Goal: Transaction & Acquisition: Purchase product/service

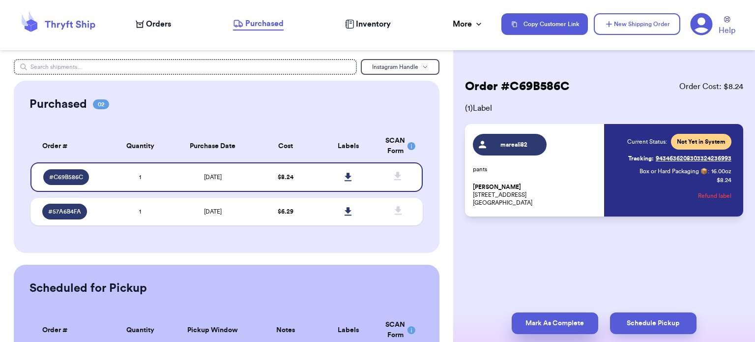
click at [552, 317] on button "Mark As Complete" at bounding box center [555, 323] width 86 height 22
click at [550, 324] on button "Mark As Complete" at bounding box center [555, 323] width 86 height 22
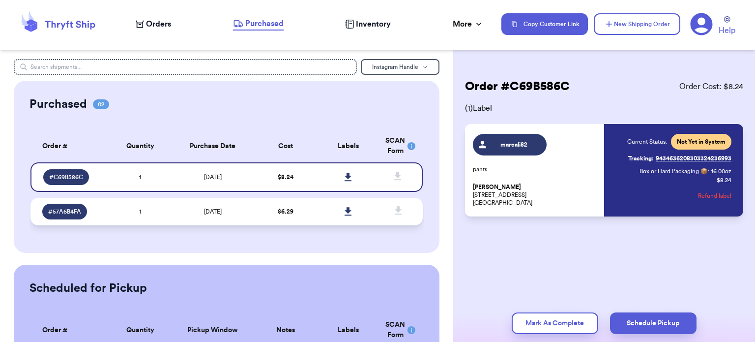
click at [316, 211] on td at bounding box center [347, 212] width 63 height 28
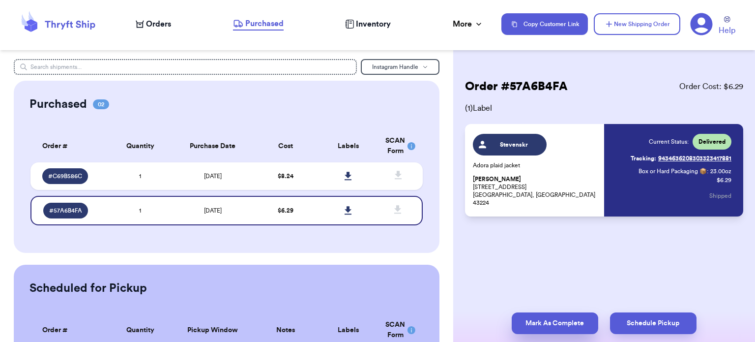
click at [551, 320] on button "Mark As Complete" at bounding box center [555, 323] width 86 height 22
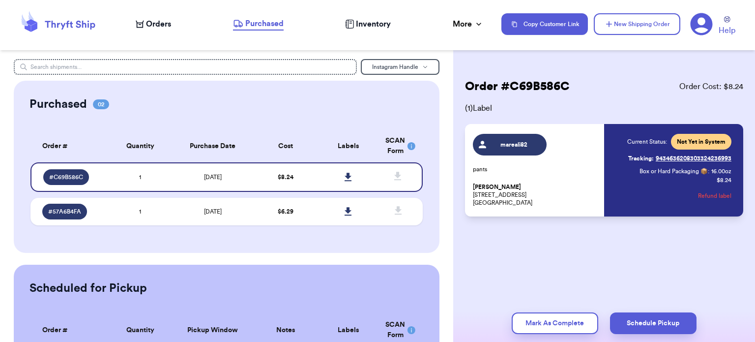
click at [153, 17] on nav "Orders Purchased Inventory More Stats Completed Orders Copy Customer Link New S…" at bounding box center [440, 24] width 629 height 32
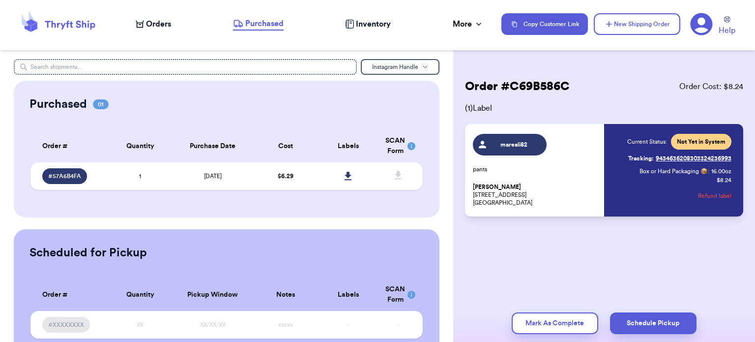
click at [155, 27] on span "Orders" at bounding box center [158, 24] width 25 height 12
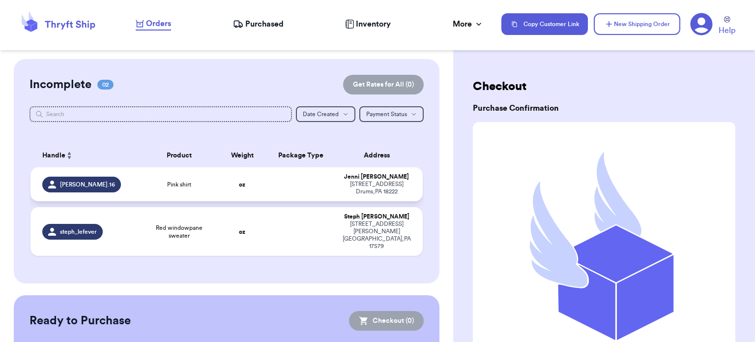
click at [203, 187] on div "Pink shirt" at bounding box center [179, 184] width 67 height 8
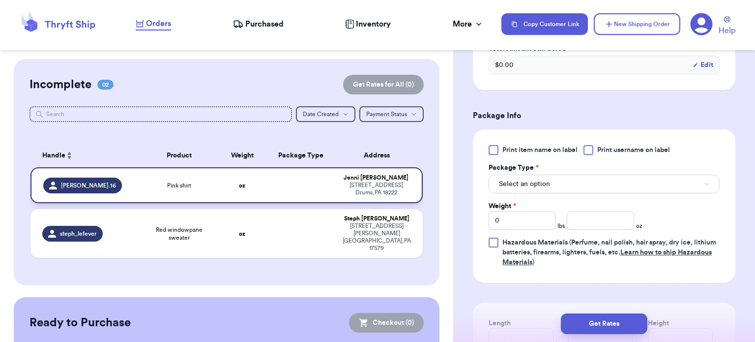
scroll to position [366, 0]
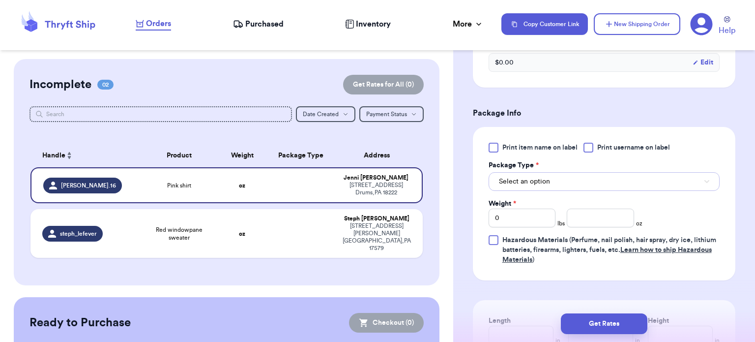
click at [617, 183] on button "Select an option" at bounding box center [603, 181] width 231 height 19
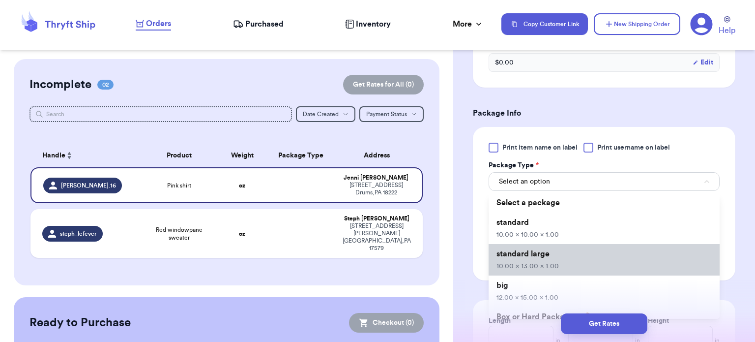
click at [587, 259] on li "standard large 10.00 x 13.00 x 1.00" at bounding box center [603, 259] width 231 height 31
type input "10"
type input "13"
type input "1"
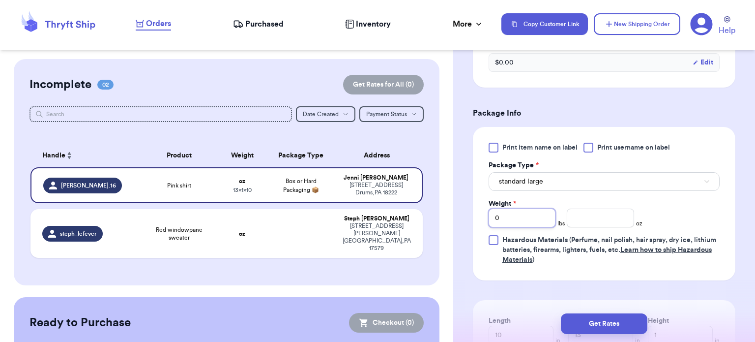
type input "1"
type input "4"
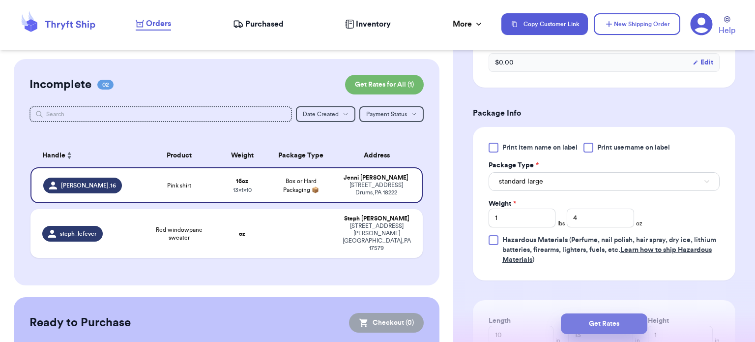
click at [606, 332] on button "Get Rates" at bounding box center [604, 323] width 86 height 21
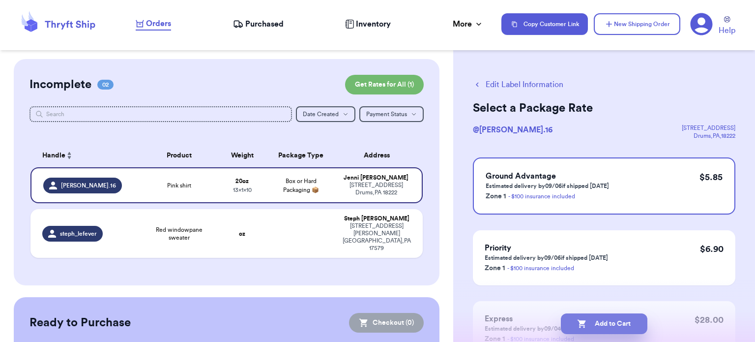
click at [611, 328] on button "Add to Cart" at bounding box center [604, 323] width 86 height 21
checkbox input "true"
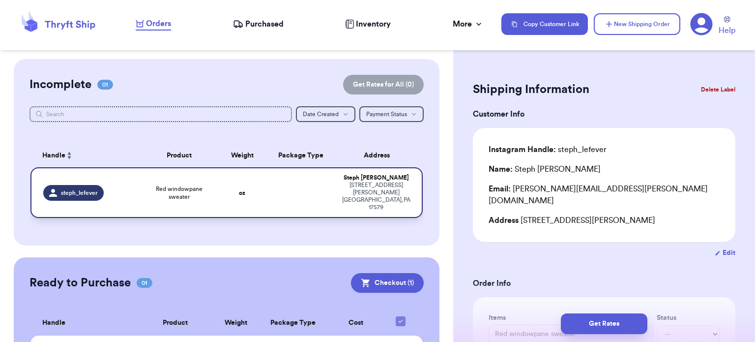
click at [318, 194] on td at bounding box center [301, 192] width 71 height 51
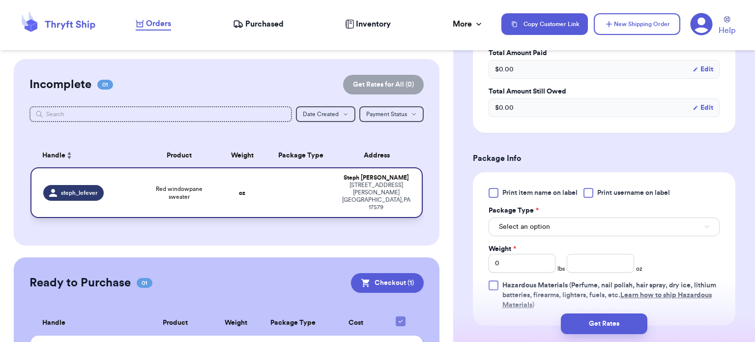
scroll to position [337, 0]
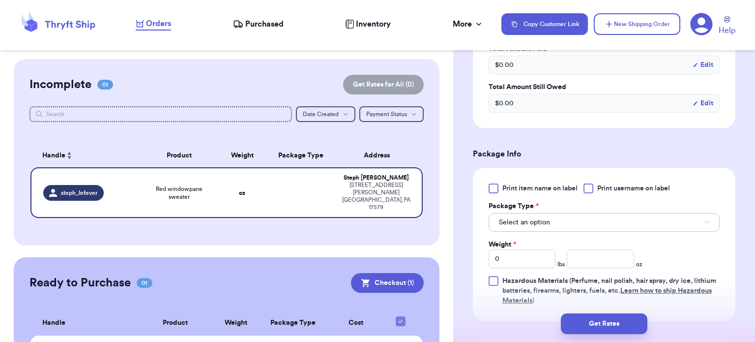
click at [604, 213] on button "Select an option" at bounding box center [603, 222] width 231 height 19
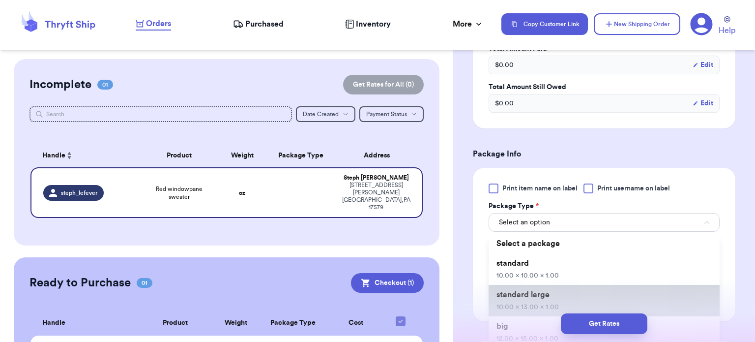
click at [572, 285] on li "standard large 10.00 x 13.00 x 1.00" at bounding box center [603, 300] width 231 height 31
type input "10"
type input "13"
type input "1"
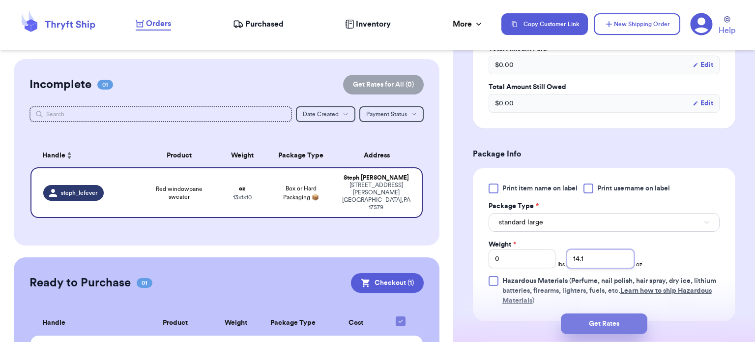
type input "14.1"
click at [598, 316] on button "Get Rates" at bounding box center [604, 323] width 86 height 21
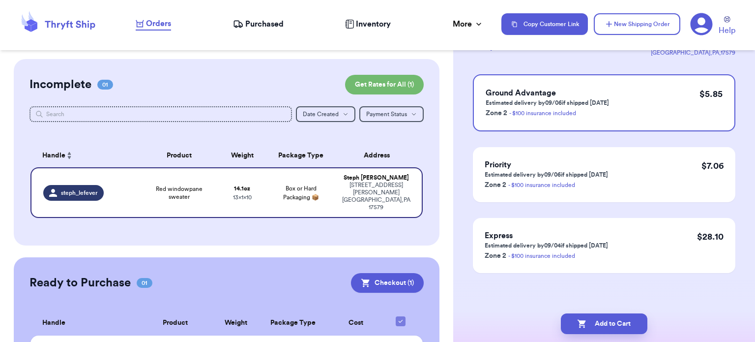
scroll to position [0, 0]
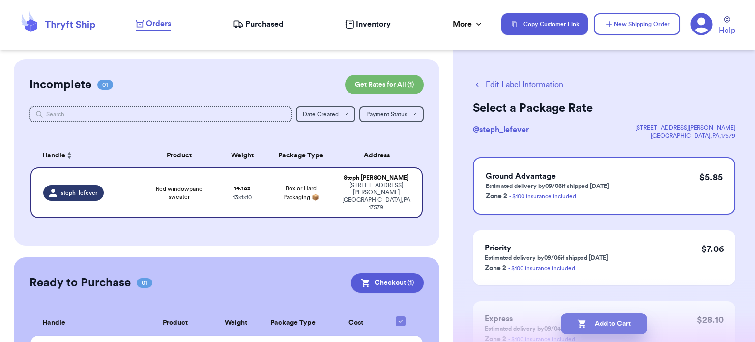
click at [606, 333] on button "Add to Cart" at bounding box center [604, 323] width 86 height 21
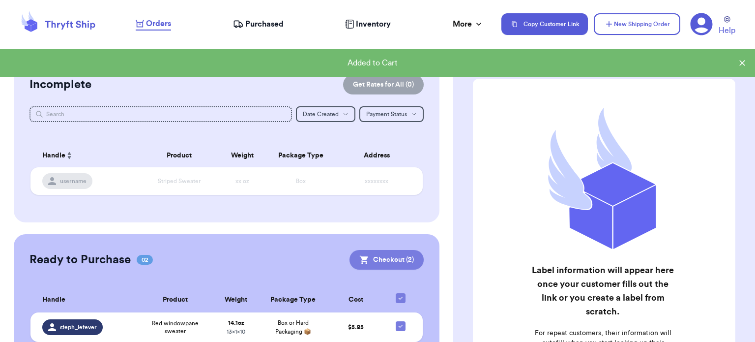
click at [385, 262] on button "Checkout ( 2 )" at bounding box center [386, 260] width 74 height 20
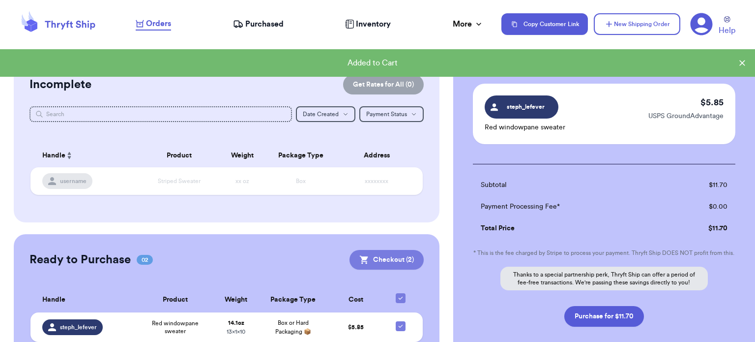
scroll to position [169, 0]
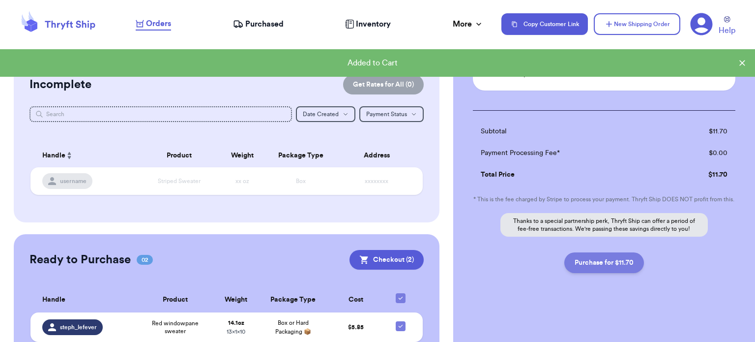
click at [602, 264] on button "Purchase for $11.70" at bounding box center [604, 262] width 80 height 21
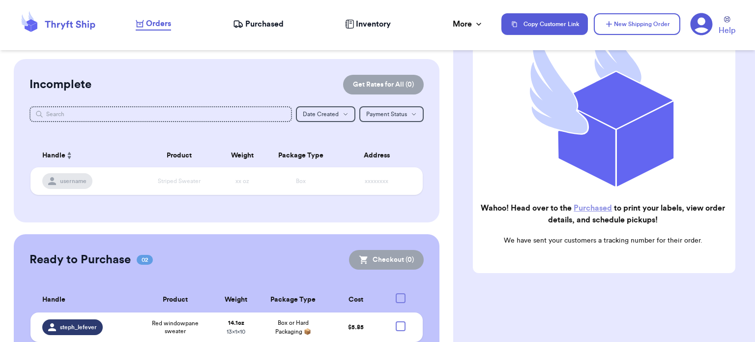
checkbox input "true"
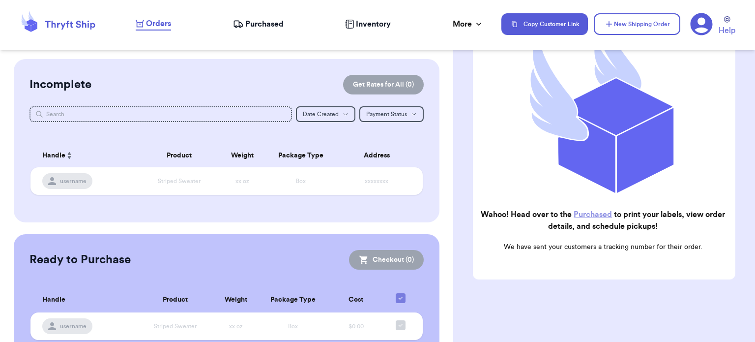
click at [603, 210] on link "Purchased" at bounding box center [593, 214] width 38 height 8
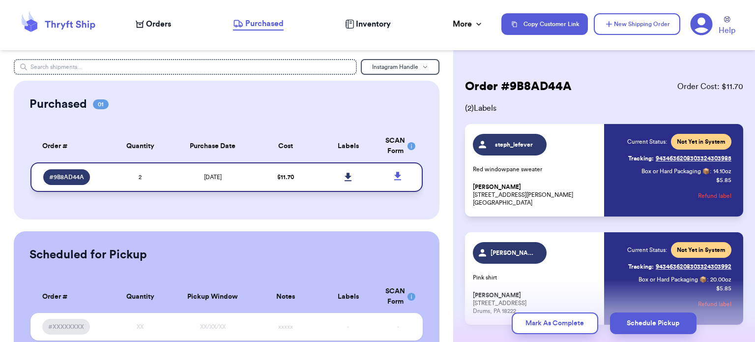
click at [345, 175] on icon at bounding box center [348, 176] width 7 height 8
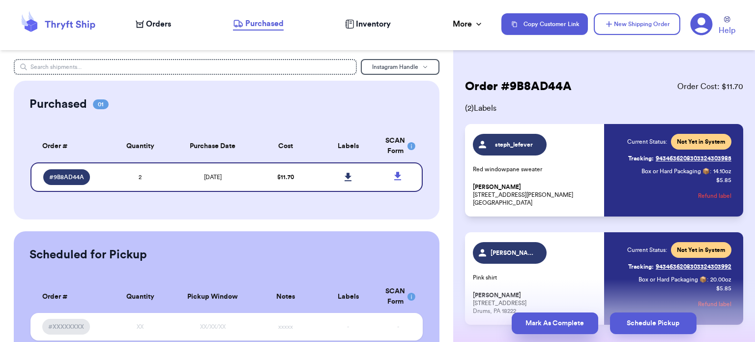
click at [537, 324] on button "Mark As Complete" at bounding box center [555, 323] width 86 height 22
